Goal: Navigation & Orientation: Find specific page/section

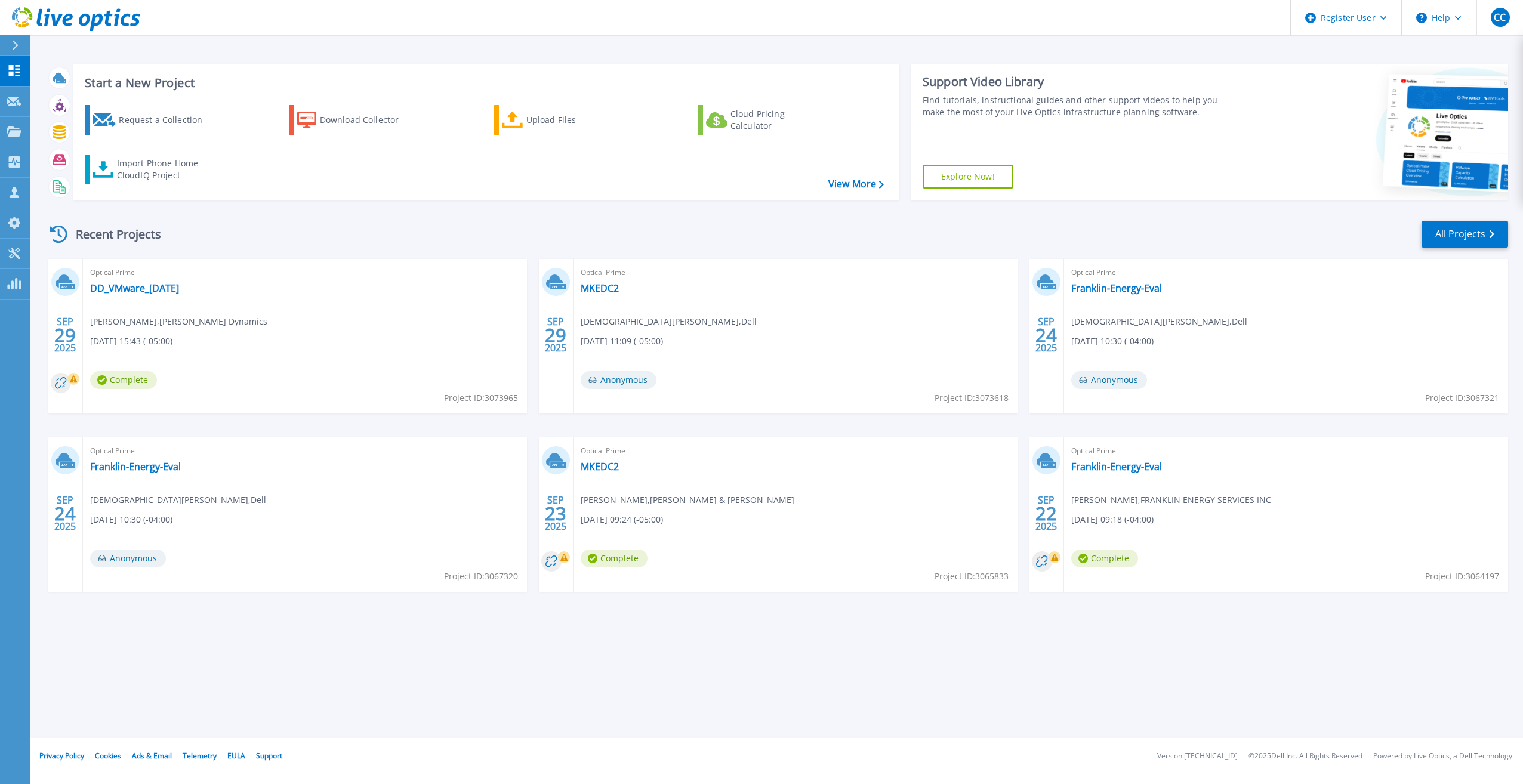
click at [367, 281] on div "Optical Prime DD_VMware_2025-09-22 Jake Yogerst , Douglas Dynamics 09/29/2025, …" at bounding box center [305, 336] width 444 height 155
click at [1459, 232] on link "All Projects" at bounding box center [1464, 234] width 86 height 27
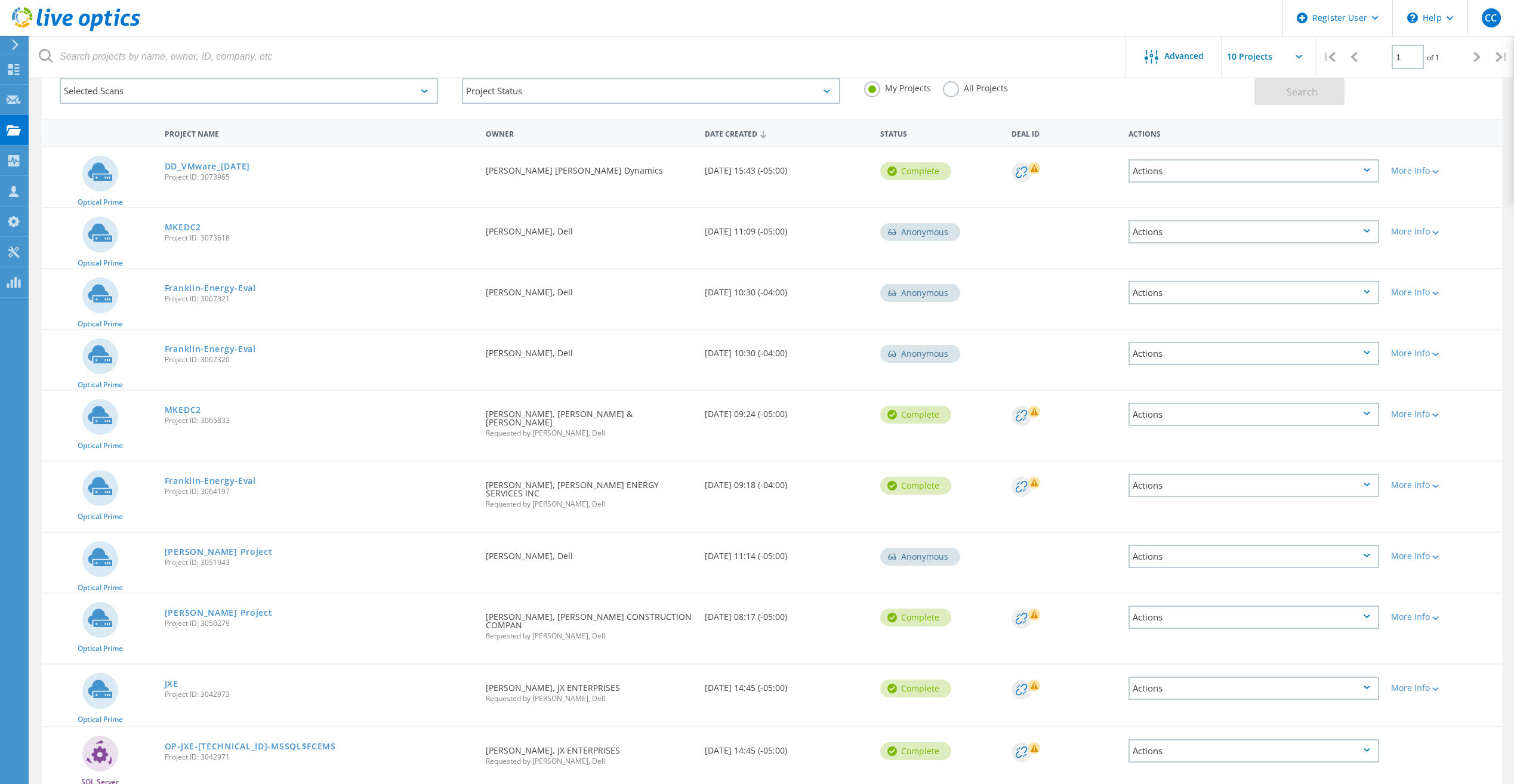
scroll to position [100, 0]
